Goal: Task Accomplishment & Management: Manage account settings

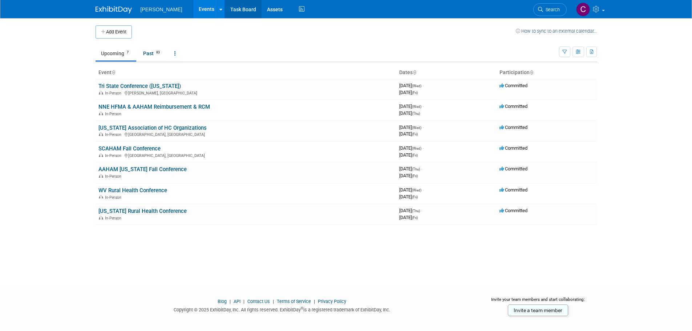
click at [228, 7] on link "Task Board" at bounding box center [243, 9] width 37 height 18
click at [141, 108] on link "NNE HFMA & AAHAM Reimbursement & RCM" at bounding box center [154, 107] width 112 height 7
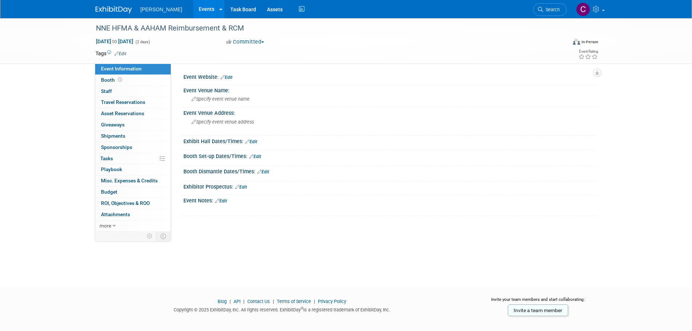
click at [225, 201] on link "Edit" at bounding box center [221, 200] width 12 height 5
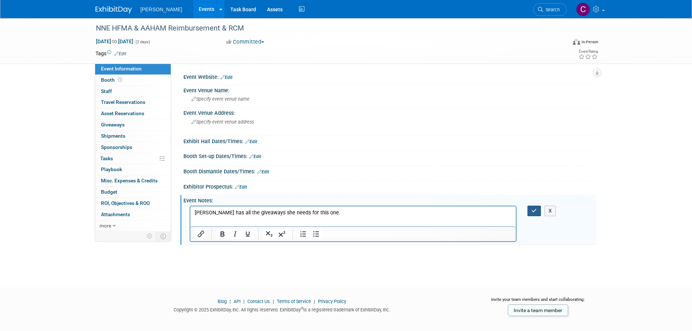
click at [535, 209] on icon "button" at bounding box center [534, 210] width 5 height 5
